Goal: Check status

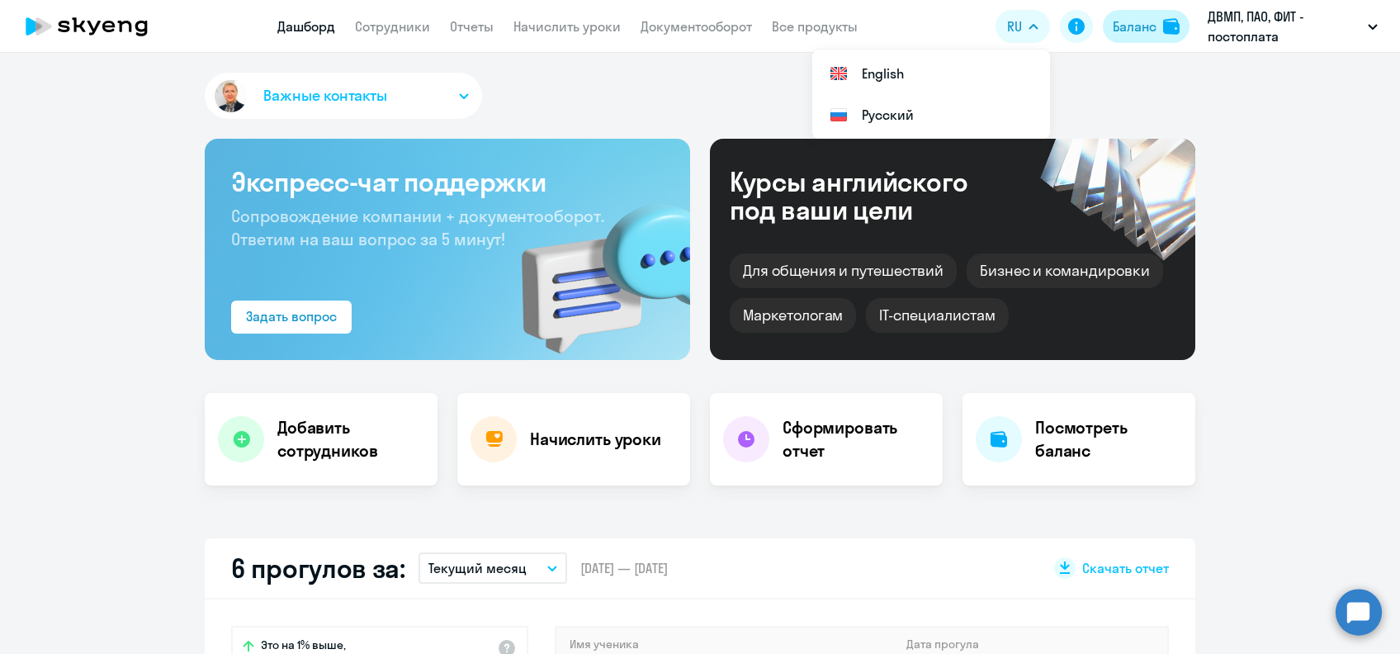
click at [1125, 29] on div "Баланс" at bounding box center [1134, 27] width 44 height 20
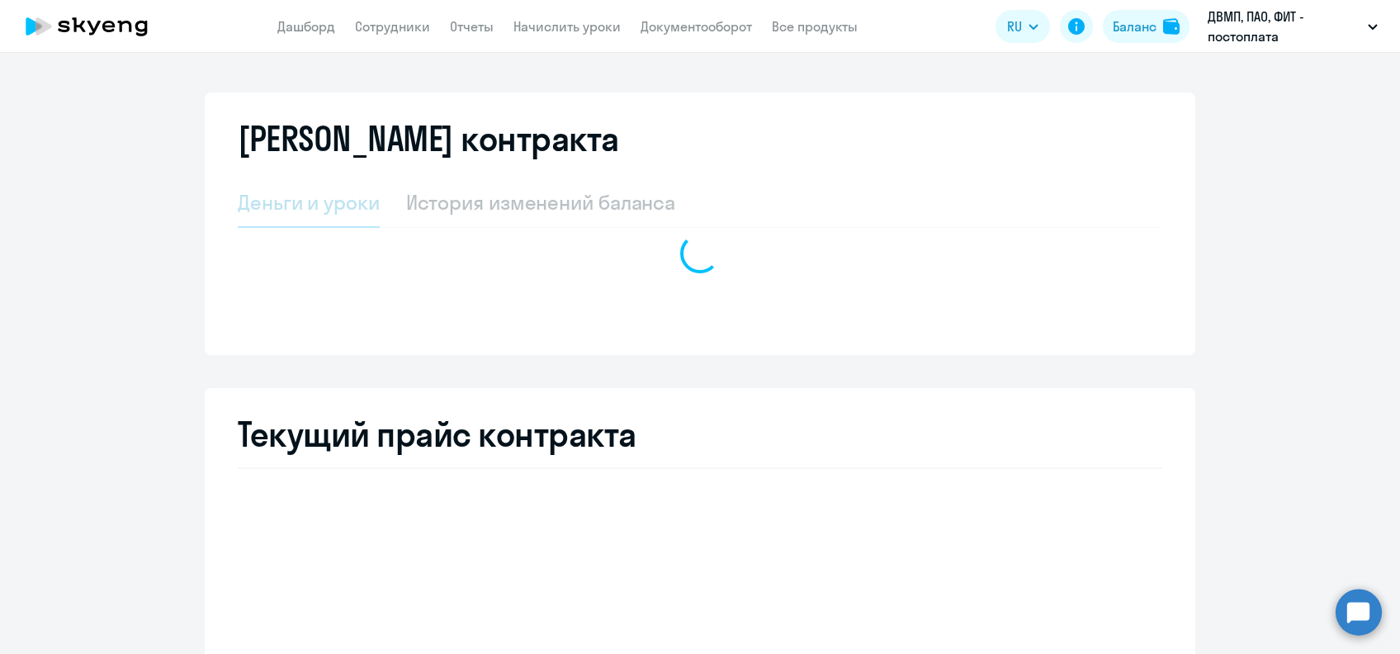
select select "english_adult_not_native_speaker"
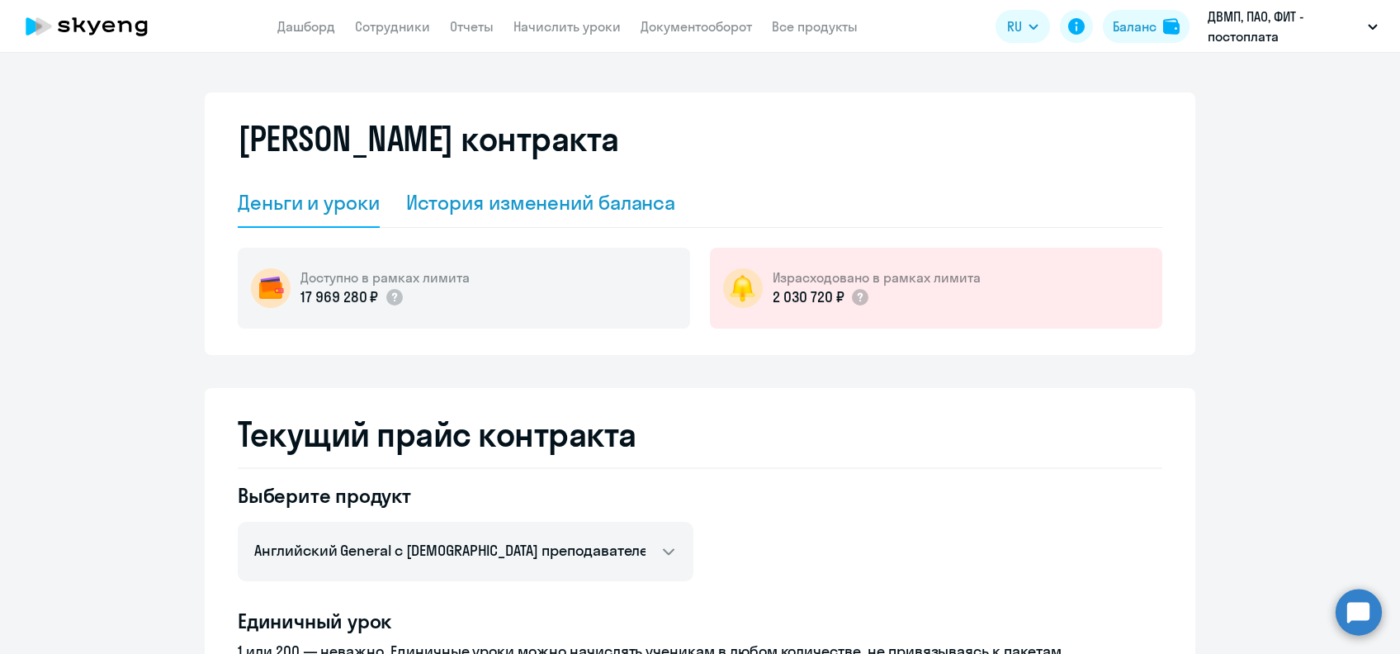
click at [607, 195] on div "История изменений баланса" at bounding box center [541, 202] width 270 height 26
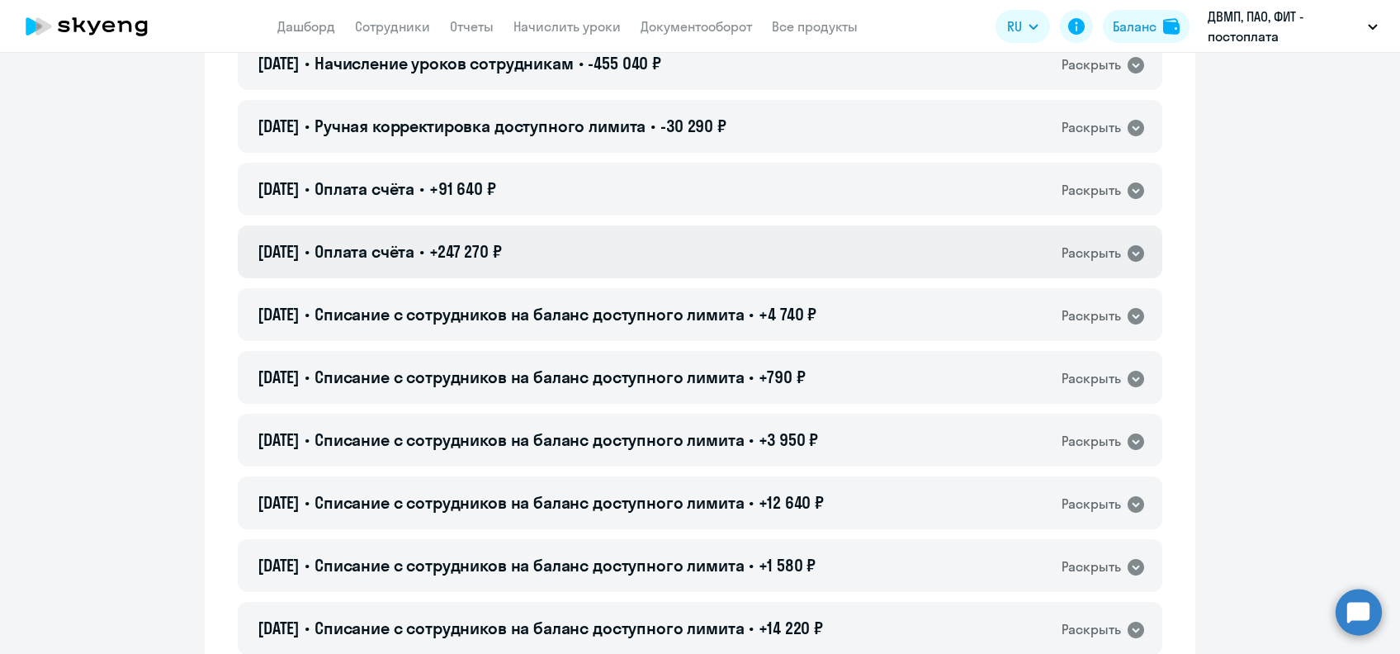
scroll to position [10119, 0]
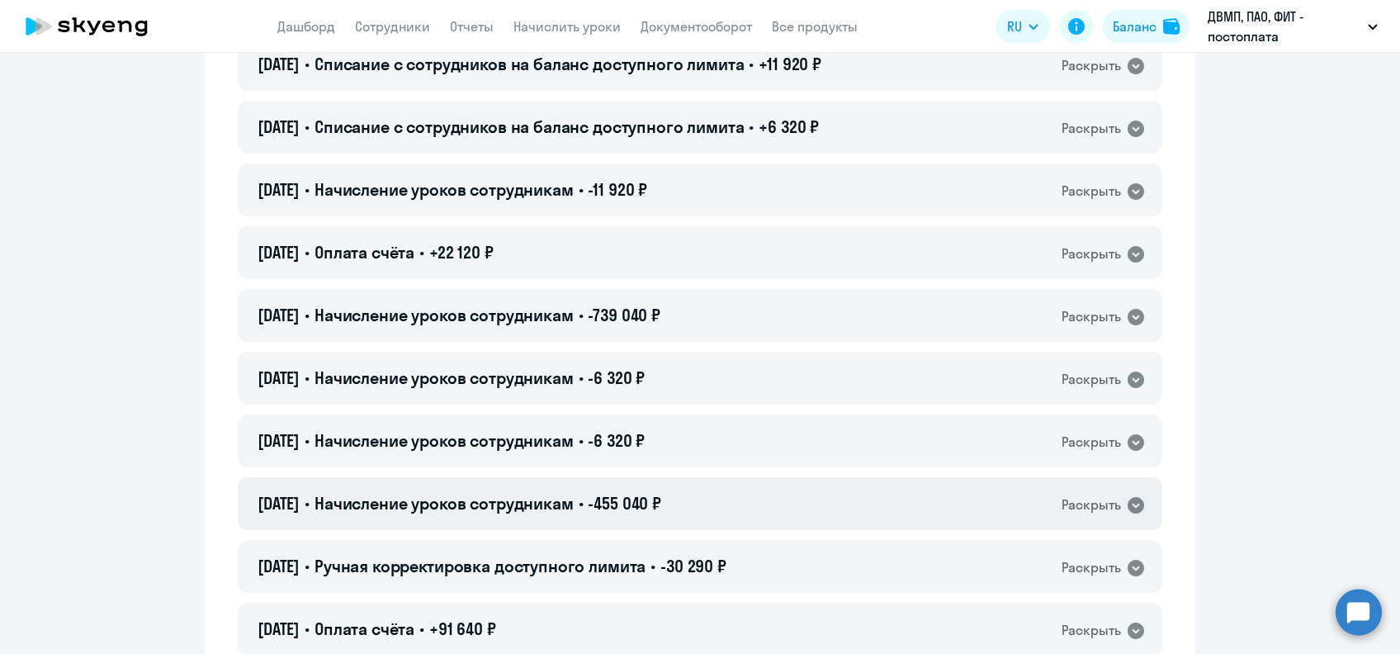
click at [720, 500] on div "[DATE] • Начисление уроков сотрудникам • -455 040 ₽ Раскрыть" at bounding box center [700, 503] width 924 height 53
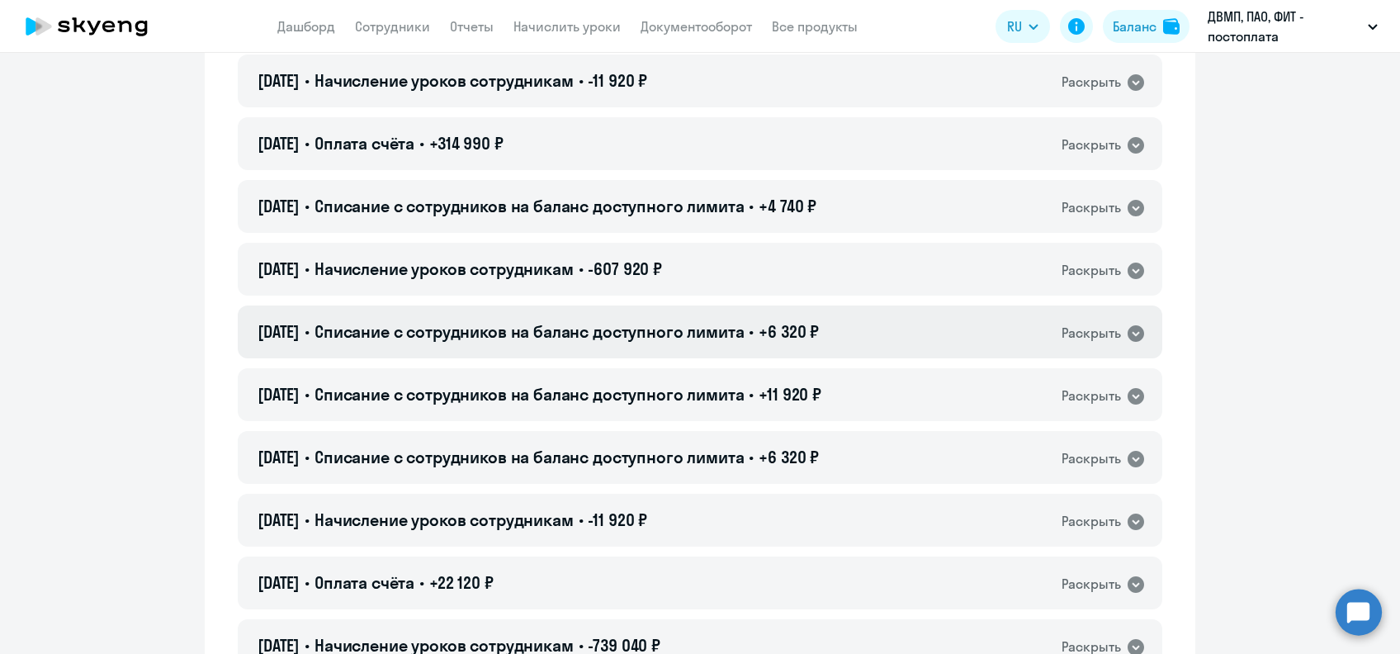
scroll to position [9899, 0]
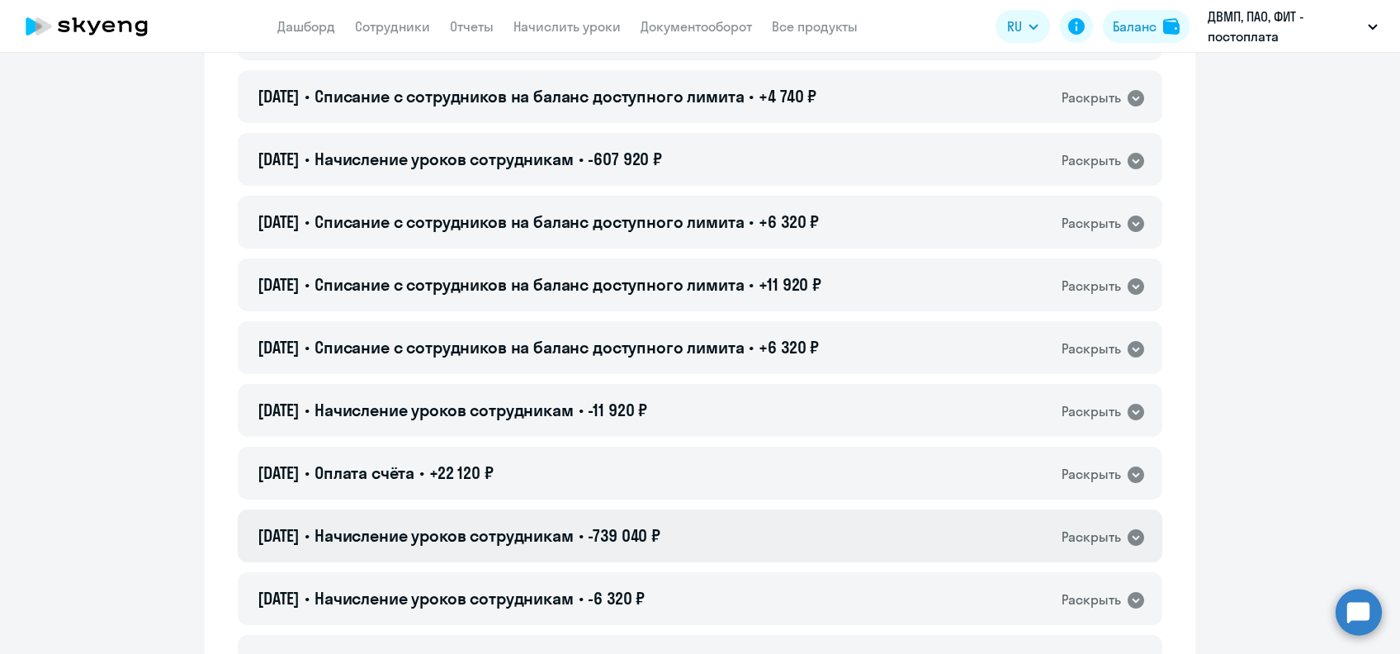
click at [660, 528] on span "-739 040 ₽" at bounding box center [624, 535] width 73 height 21
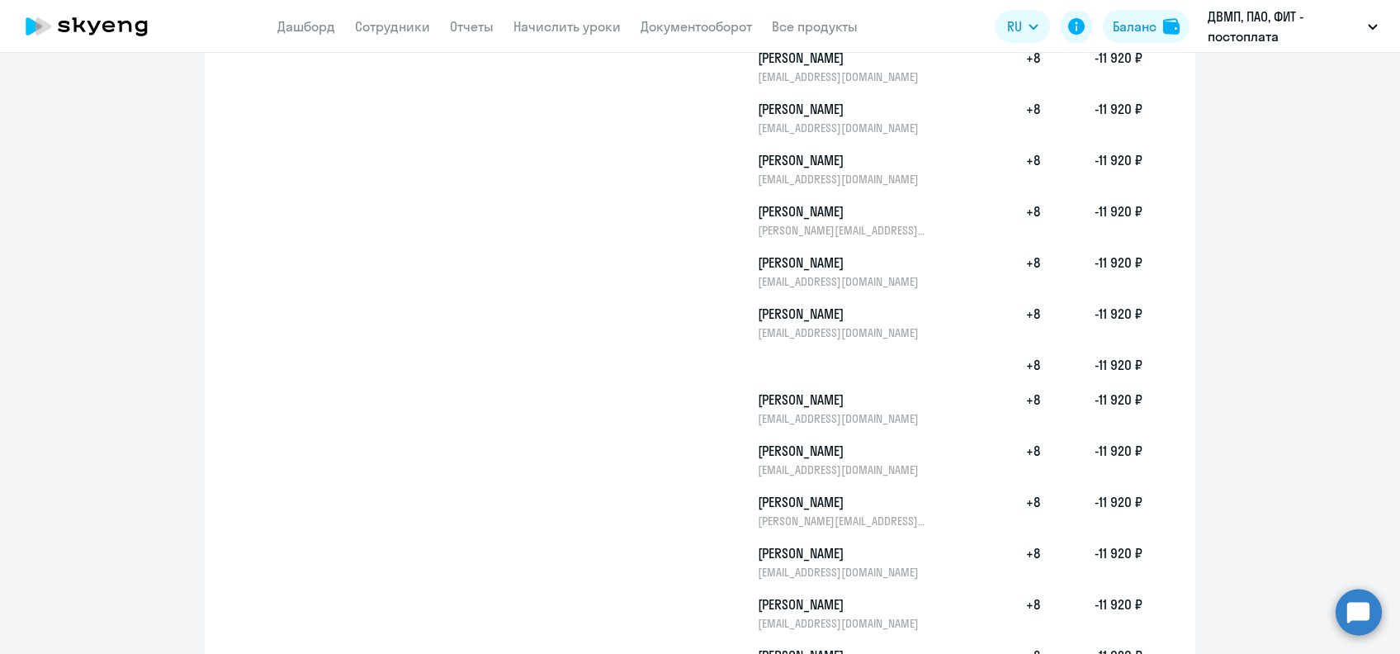
scroll to position [11219, 0]
